Goal: Transaction & Acquisition: Purchase product/service

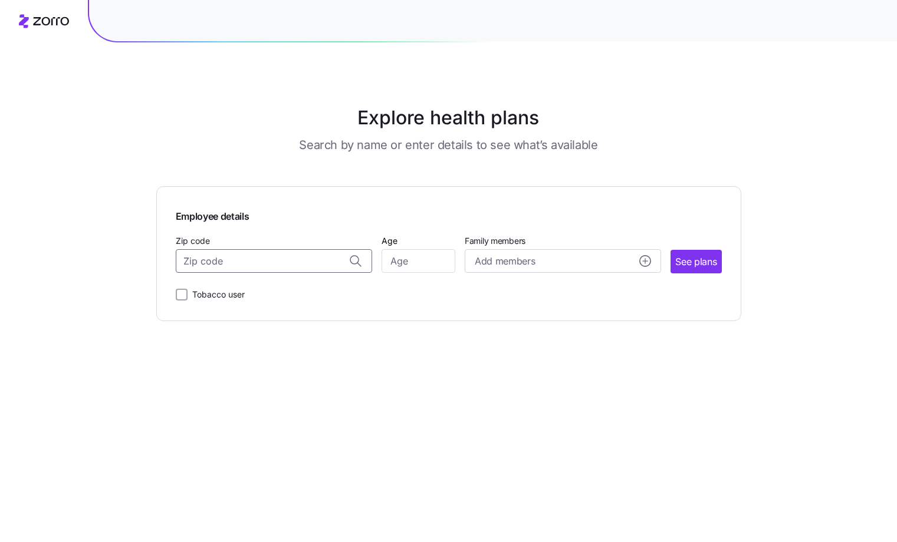
click at [202, 262] on input "Zip code" at bounding box center [274, 261] width 196 height 24
click at [249, 292] on span "15215, [GEOGRAPHIC_DATA], [GEOGRAPHIC_DATA]" at bounding box center [271, 292] width 165 height 15
type input "15215, [GEOGRAPHIC_DATA], [GEOGRAPHIC_DATA]"
click at [401, 263] on input "Age" at bounding box center [418, 261] width 74 height 24
type input "57"
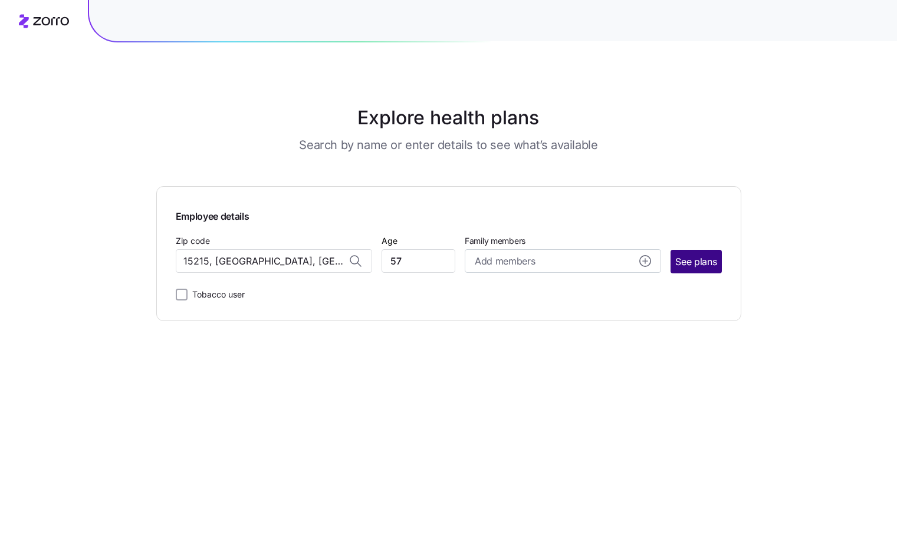
click at [708, 261] on span "See plans" at bounding box center [695, 262] width 41 height 15
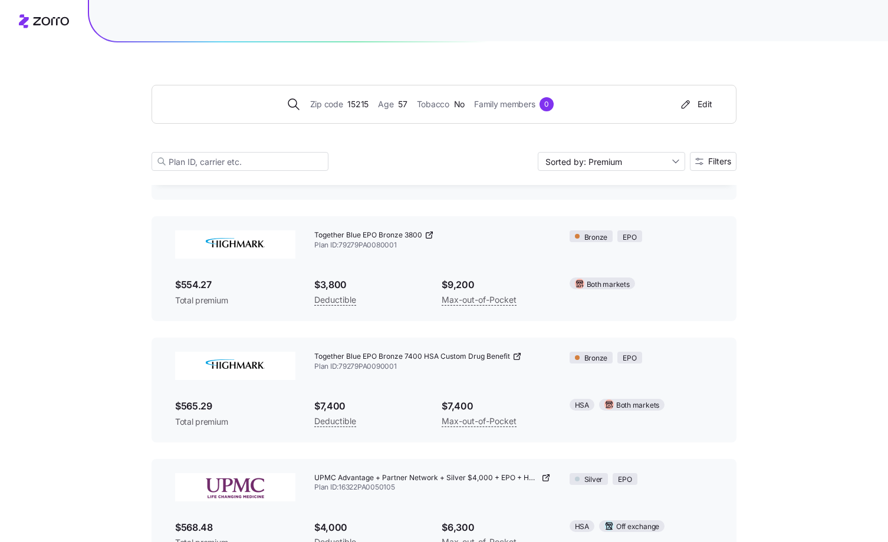
scroll to position [649, 0]
click at [710, 165] on span "Filters" at bounding box center [719, 161] width 23 height 8
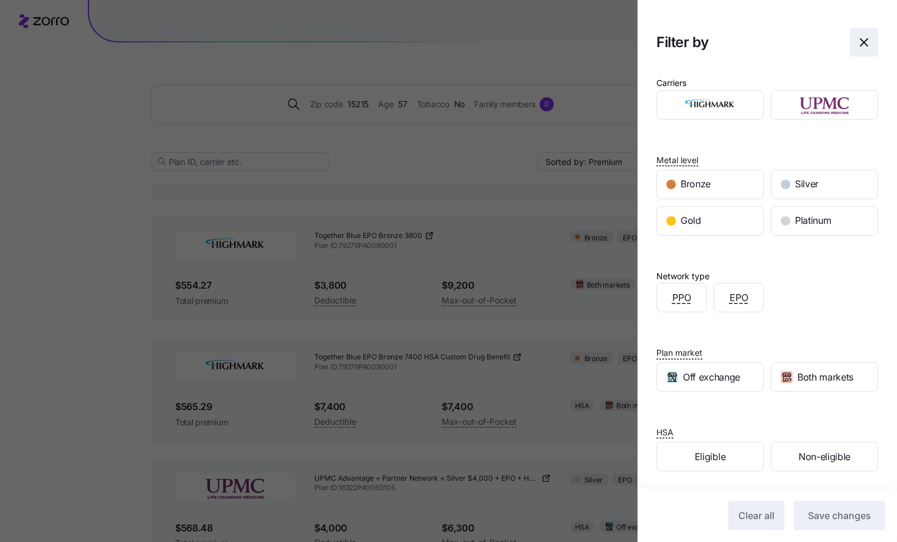
click at [859, 40] on icon "button" at bounding box center [864, 42] width 14 height 14
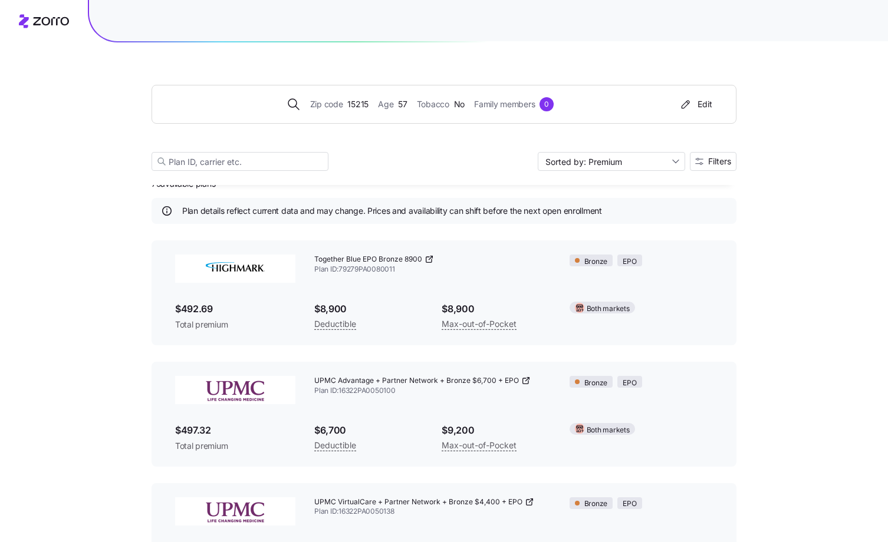
scroll to position [0, 0]
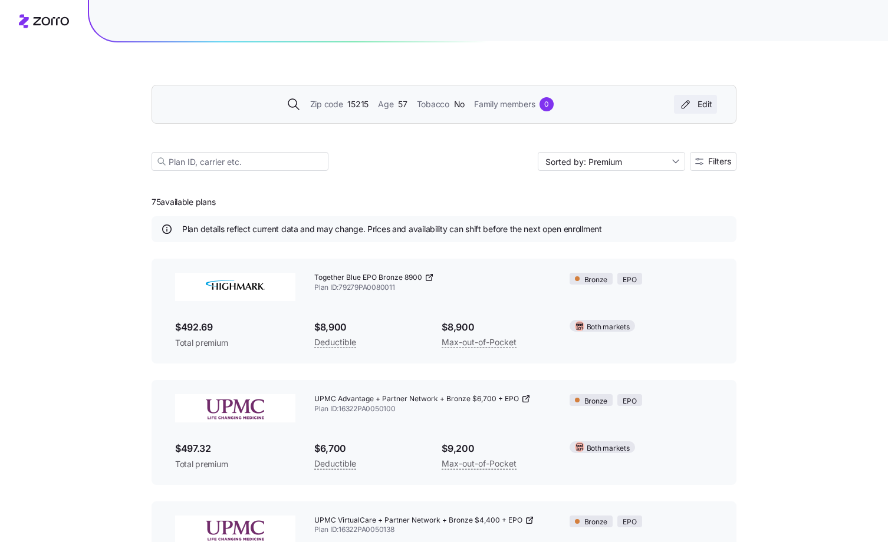
click at [705, 107] on div "Edit" at bounding box center [696, 104] width 34 height 12
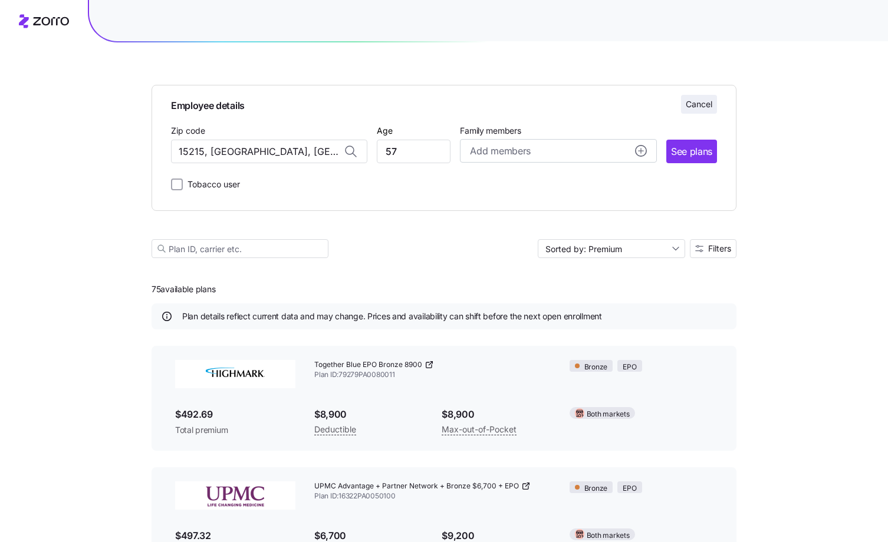
click at [687, 98] on button "Cancel" at bounding box center [699, 104] width 36 height 19
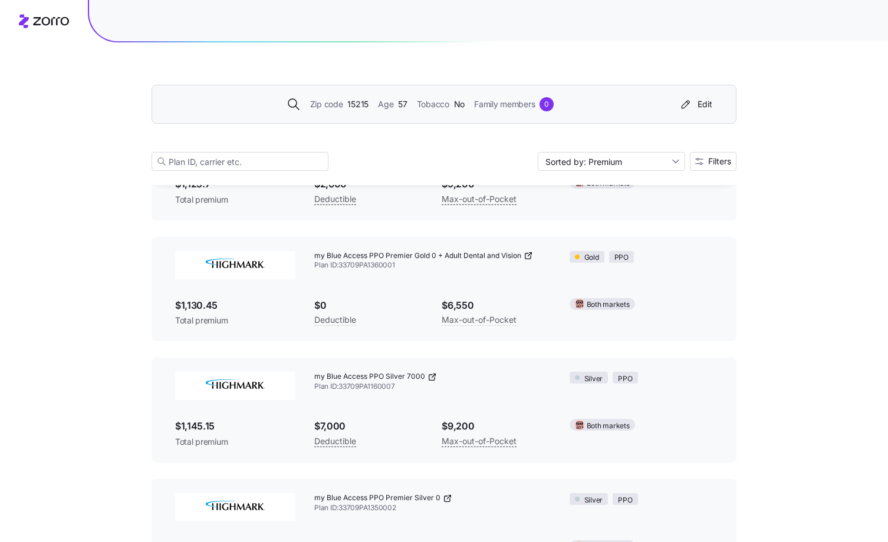
scroll to position [8667, 0]
